Goal: Information Seeking & Learning: Learn about a topic

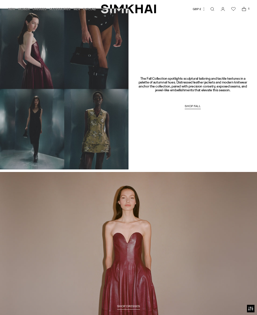
scroll to position [262, 0]
click at [44, 137] on video at bounding box center [64, 89] width 129 height 161
click at [37, 142] on video at bounding box center [64, 89] width 129 height 161
click at [197, 104] on span "SHOP FALL" at bounding box center [193, 106] width 16 height 4
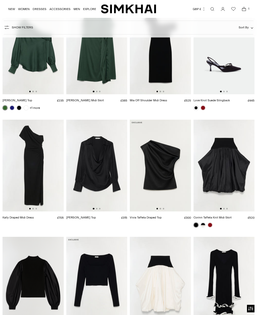
scroll to position [3817, 0]
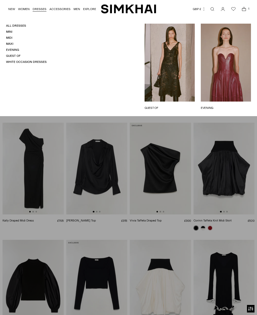
click at [22, 26] on link "All Dresses" at bounding box center [16, 26] width 20 height 4
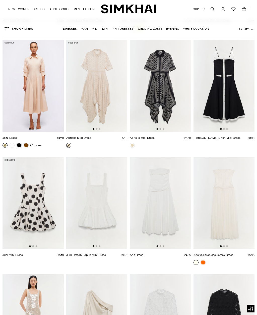
scroll to position [4734, 0]
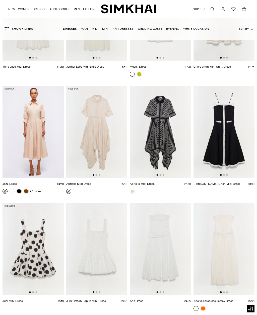
click at [31, 104] on img at bounding box center [33, 132] width 61 height 92
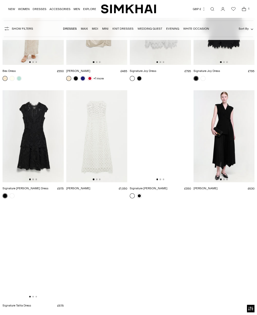
scroll to position [5034, 0]
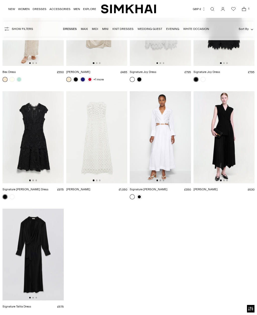
click at [33, 124] on img at bounding box center [33, 137] width 61 height 92
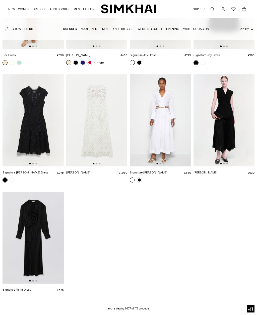
click at [28, 216] on img at bounding box center [33, 238] width 61 height 92
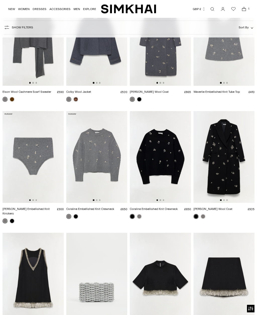
scroll to position [2067, 0]
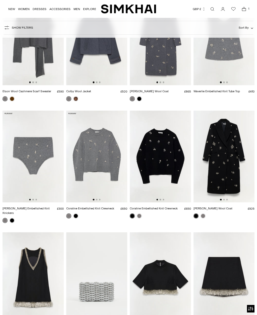
click at [169, 161] on img at bounding box center [160, 157] width 61 height 92
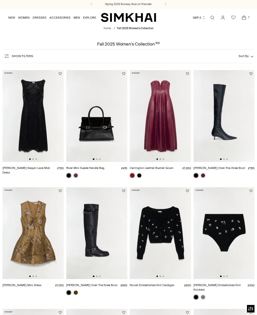
scroll to position [2084, 0]
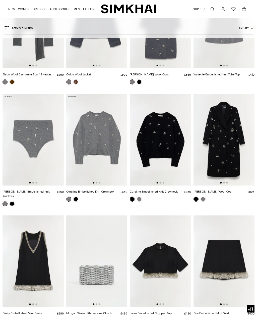
click at [234, 251] on img at bounding box center [224, 261] width 61 height 92
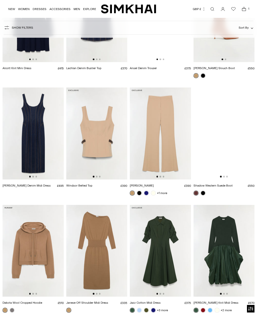
scroll to position [3500, 0]
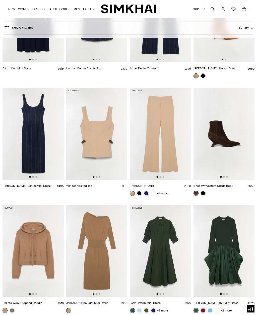
click at [177, 131] on img at bounding box center [160, 134] width 61 height 92
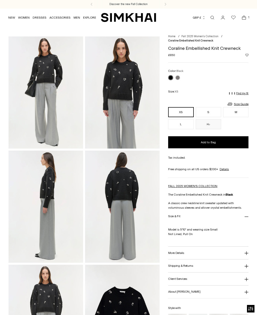
click at [136, 107] on img at bounding box center [122, 92] width 75 height 112
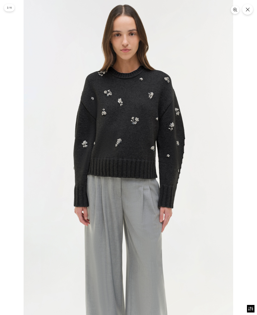
click at [246, 8] on icon "Close" at bounding box center [248, 10] width 4 height 4
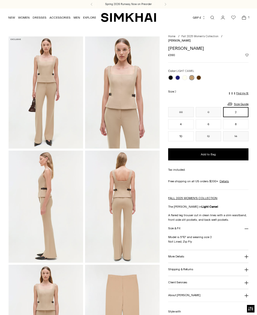
scroll to position [64, 0]
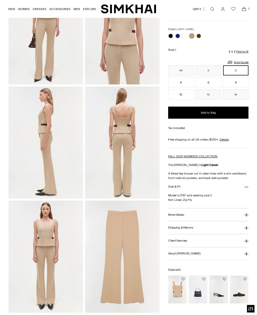
click at [135, 163] on img at bounding box center [122, 142] width 75 height 112
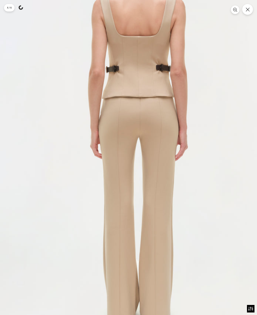
click at [248, 9] on icon "Close" at bounding box center [248, 10] width 4 height 4
